Goal: Information Seeking & Learning: Stay updated

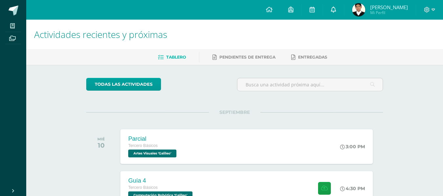
click at [336, 10] on icon at bounding box center [333, 10] width 5 height 6
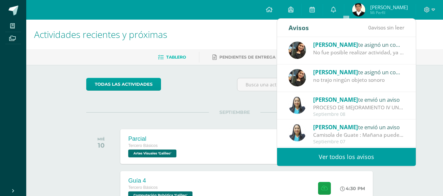
click at [348, 161] on link "Ver todos los avisos" at bounding box center [346, 157] width 139 height 18
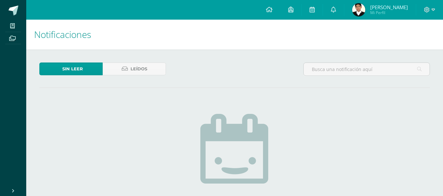
click at [256, 160] on img at bounding box center [234, 160] width 69 height 92
click at [143, 72] on span "Leídos" at bounding box center [138, 69] width 17 height 12
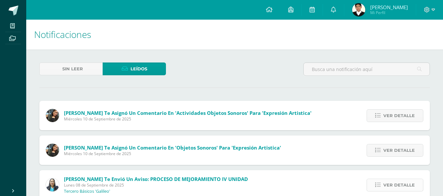
click at [394, 184] on span "Ver detalle" at bounding box center [398, 185] width 31 height 12
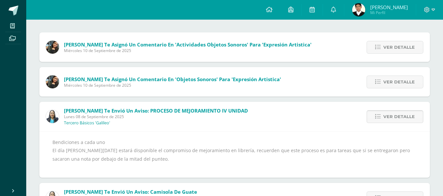
scroll to position [68, 0]
click at [406, 81] on span "Ver detalle" at bounding box center [398, 82] width 31 height 12
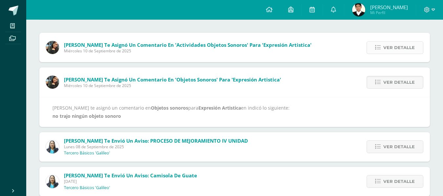
click at [402, 45] on span "Ver detalle" at bounding box center [398, 48] width 31 height 12
